Goal: Task Accomplishment & Management: Complete application form

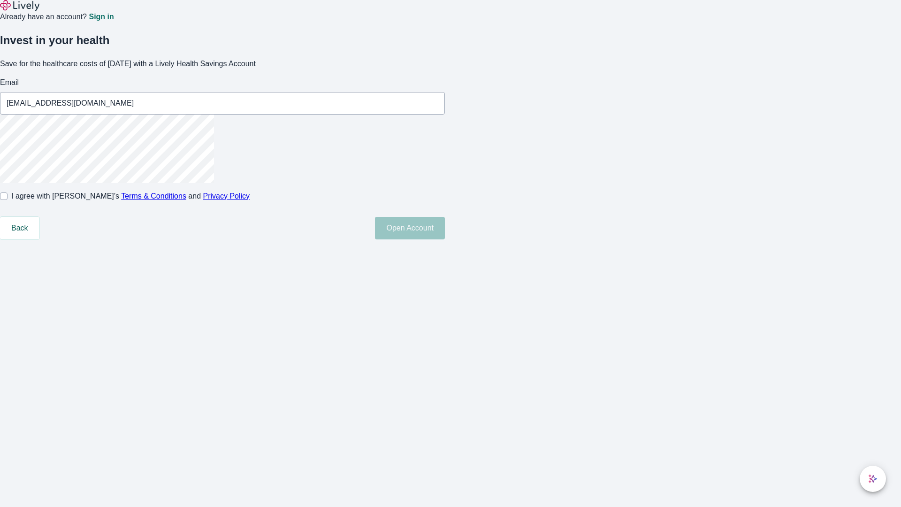
click at [8, 200] on input "I agree with Lively’s Terms & Conditions and Privacy Policy" at bounding box center [4, 196] width 8 height 8
checkbox input "true"
click at [445, 239] on button "Open Account" at bounding box center [410, 228] width 70 height 23
type input "[EMAIL_ADDRESS][DOMAIN_NAME]"
click at [8, 200] on input "I agree with Lively’s Terms & Conditions and Privacy Policy" at bounding box center [4, 196] width 8 height 8
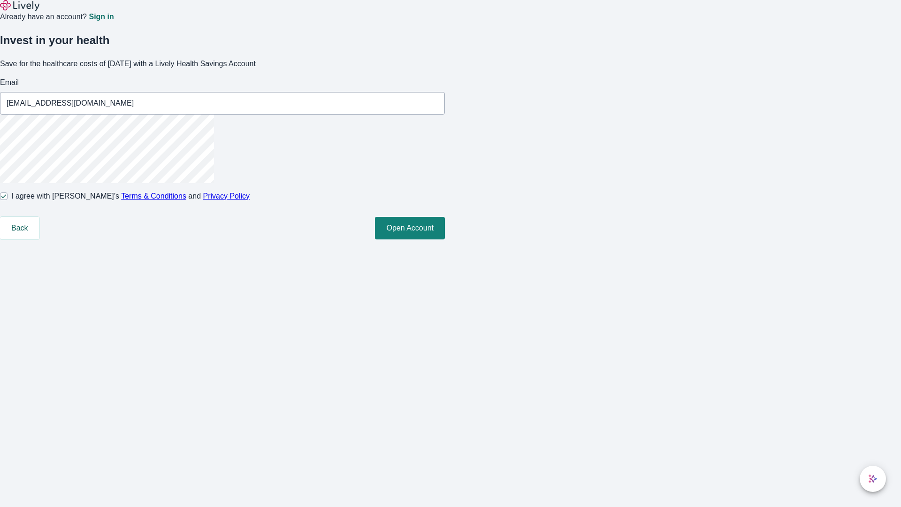
checkbox input "false"
type input "[EMAIL_ADDRESS][DOMAIN_NAME]"
click at [8, 200] on input "I agree with Lively’s Terms & Conditions and Privacy Policy" at bounding box center [4, 196] width 8 height 8
checkbox input "true"
click at [445, 239] on button "Open Account" at bounding box center [410, 228] width 70 height 23
